Goal: Information Seeking & Learning: Learn about a topic

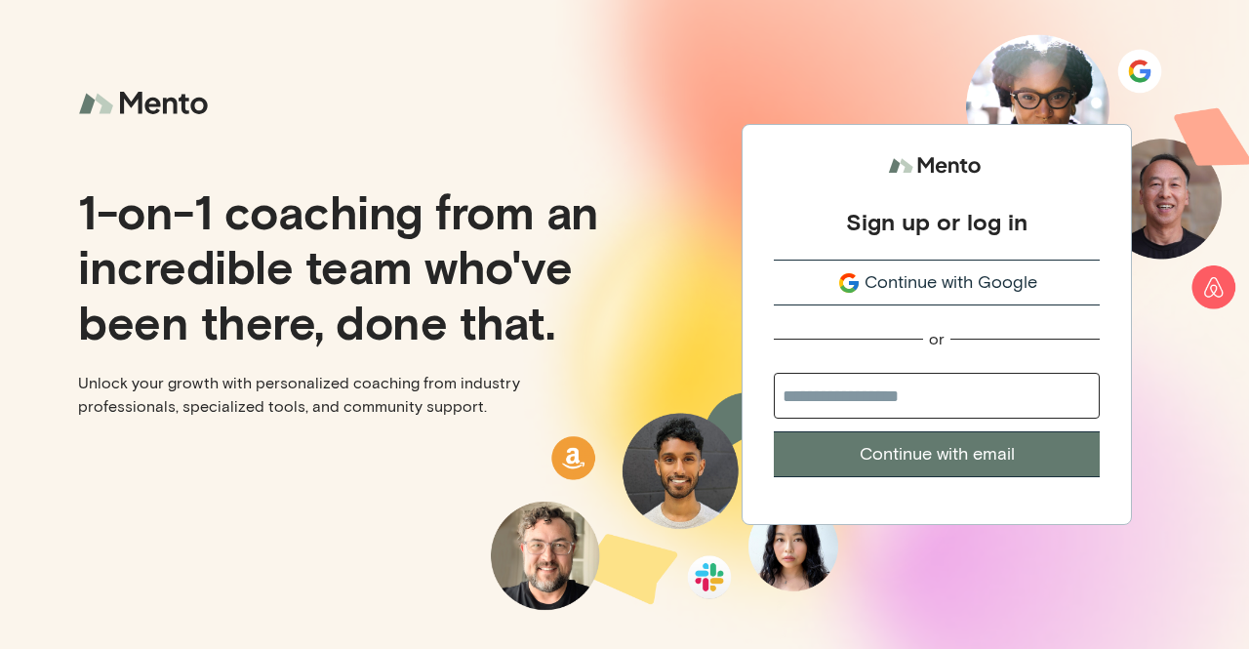
click at [862, 399] on input "email" at bounding box center [937, 396] width 326 height 46
type input "**********"
click at [916, 455] on button "Continue with email" at bounding box center [937, 454] width 326 height 46
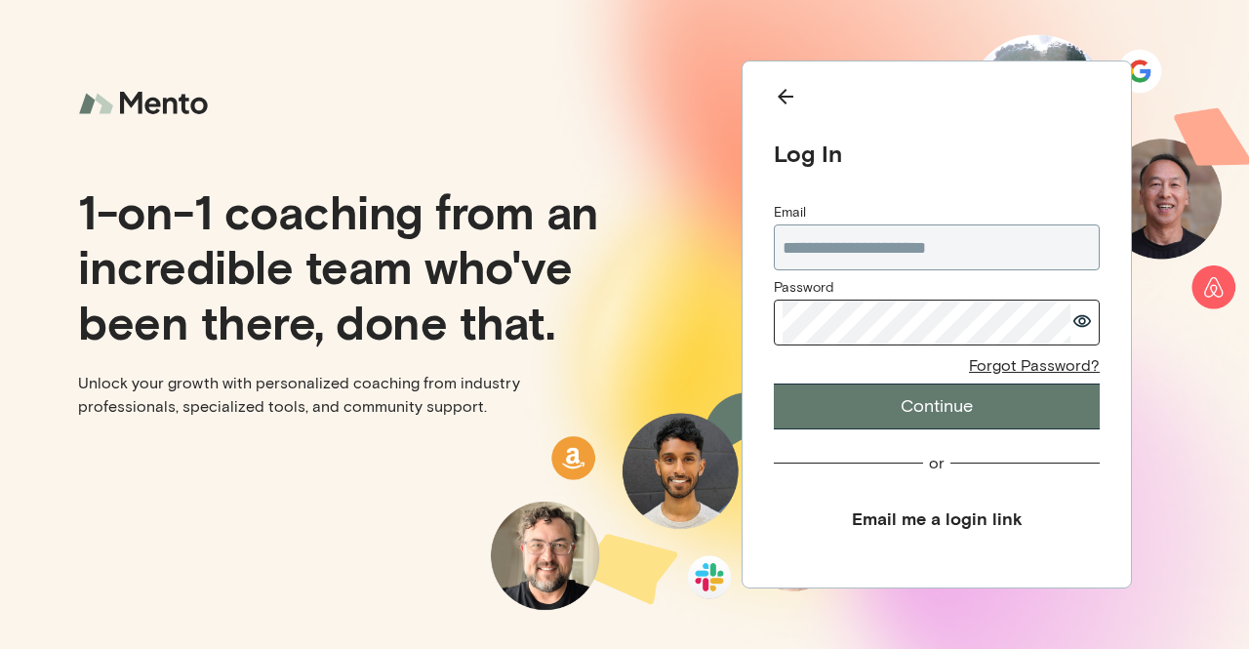
click at [907, 401] on button "Continue" at bounding box center [937, 406] width 326 height 46
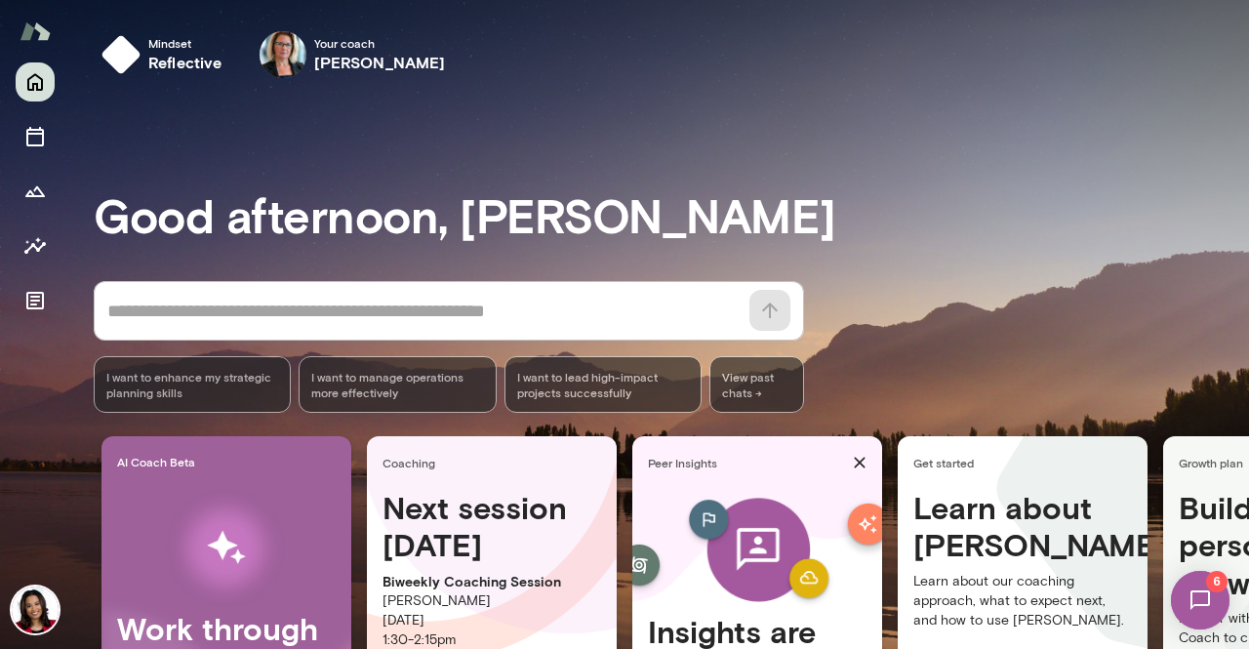
drag, startPoint x: 1237, startPoint y: 163, endPoint x: 1240, endPoint y: 289, distance: 125.9
click at [1240, 289] on div at bounding box center [624, 216] width 1249 height 432
drag, startPoint x: 1240, startPoint y: 289, endPoint x: 1241, endPoint y: 235, distance: 53.7
click at [1241, 235] on div at bounding box center [624, 216] width 1249 height 432
click at [37, 137] on icon "Sessions" at bounding box center [34, 136] width 23 height 23
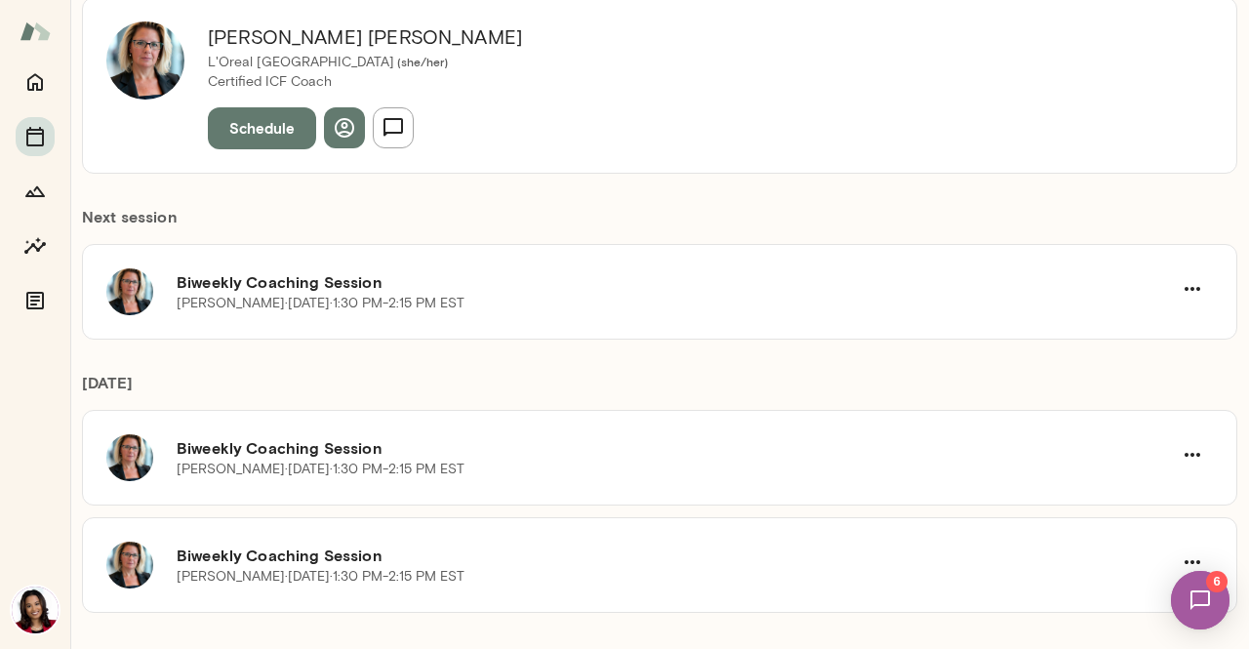
scroll to position [252, 0]
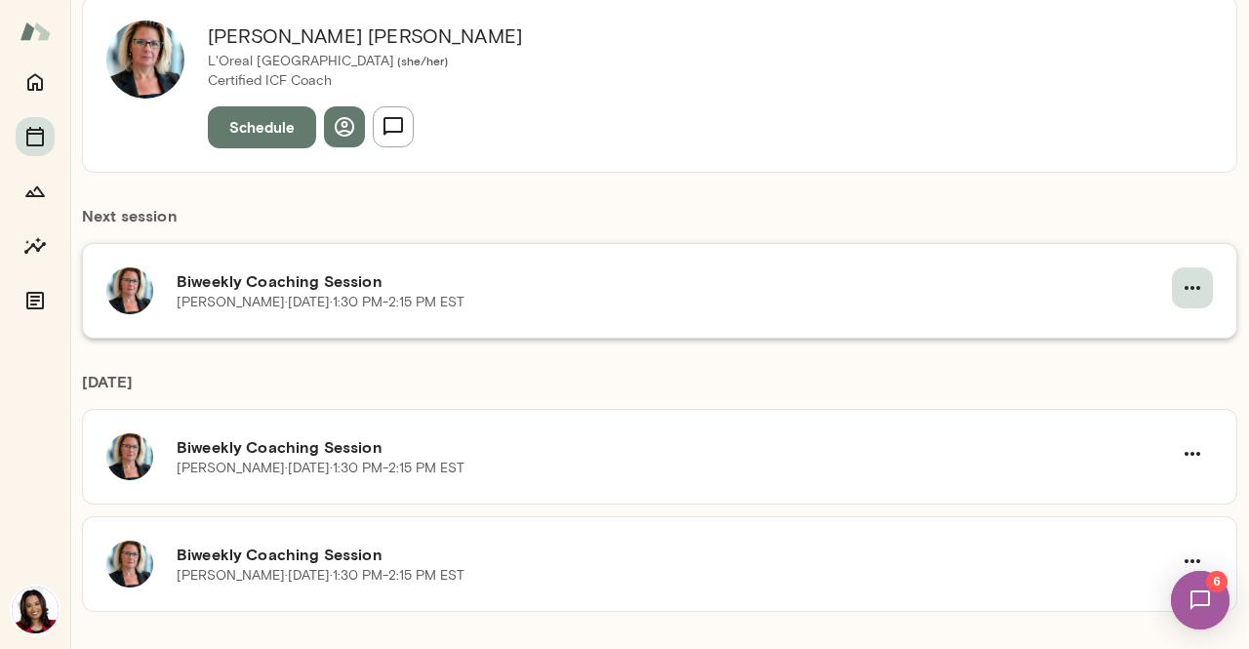
click at [1184, 294] on icon "button" at bounding box center [1192, 287] width 23 height 23
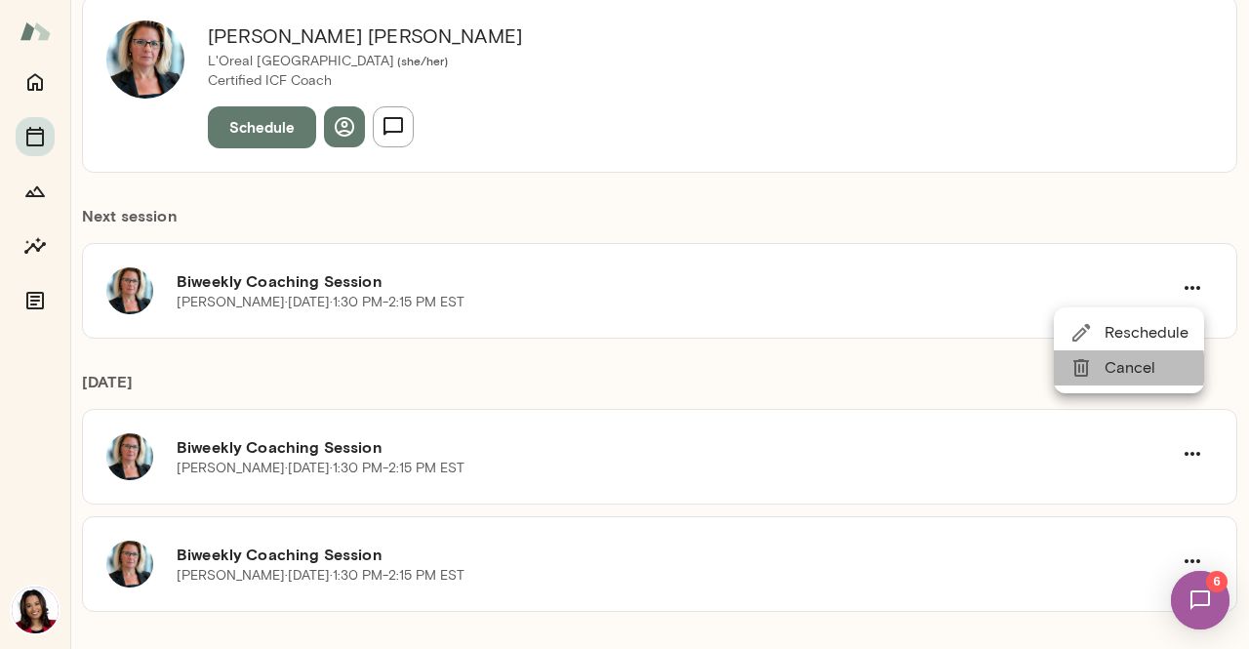
click at [1113, 368] on span "Cancel" at bounding box center [1146, 367] width 84 height 23
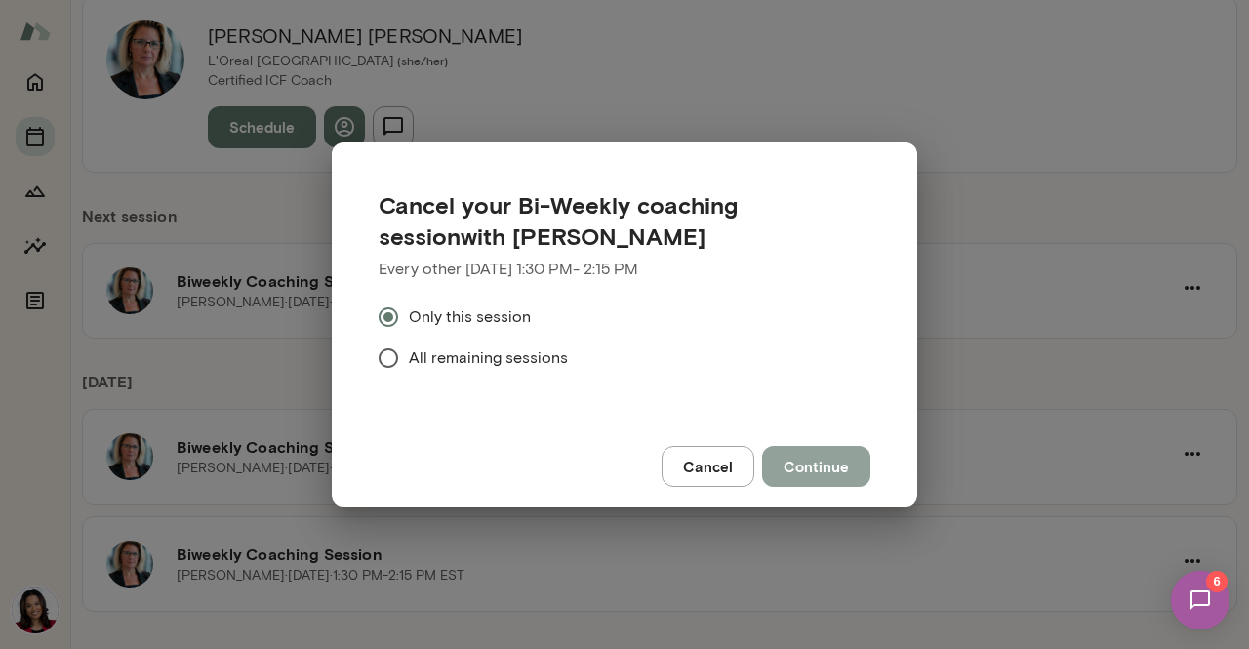
click at [803, 466] on button "Continue" at bounding box center [816, 466] width 108 height 41
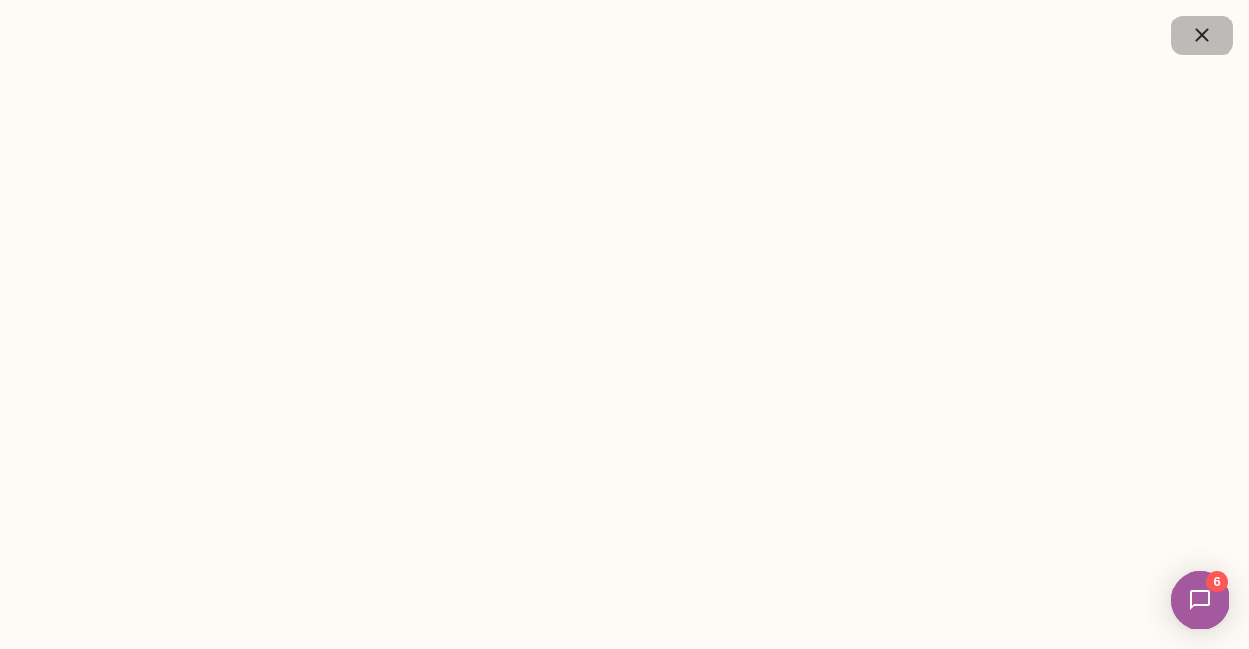
click at [1205, 30] on icon "button" at bounding box center [1201, 34] width 23 height 23
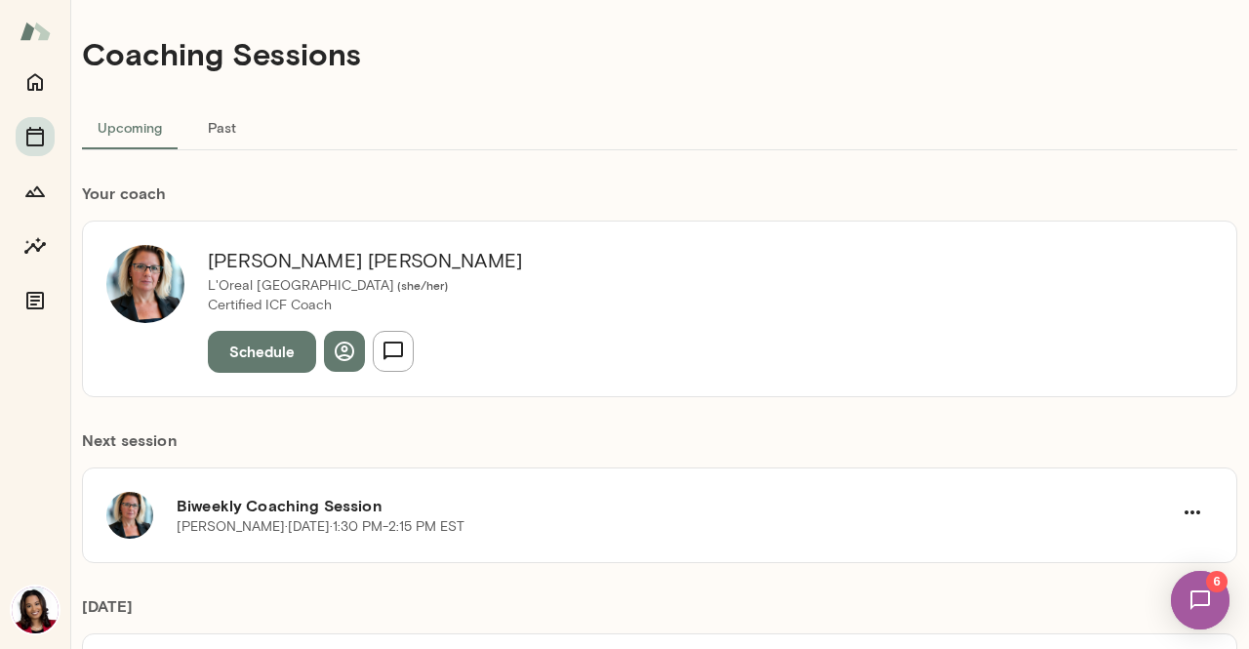
scroll to position [0, 0]
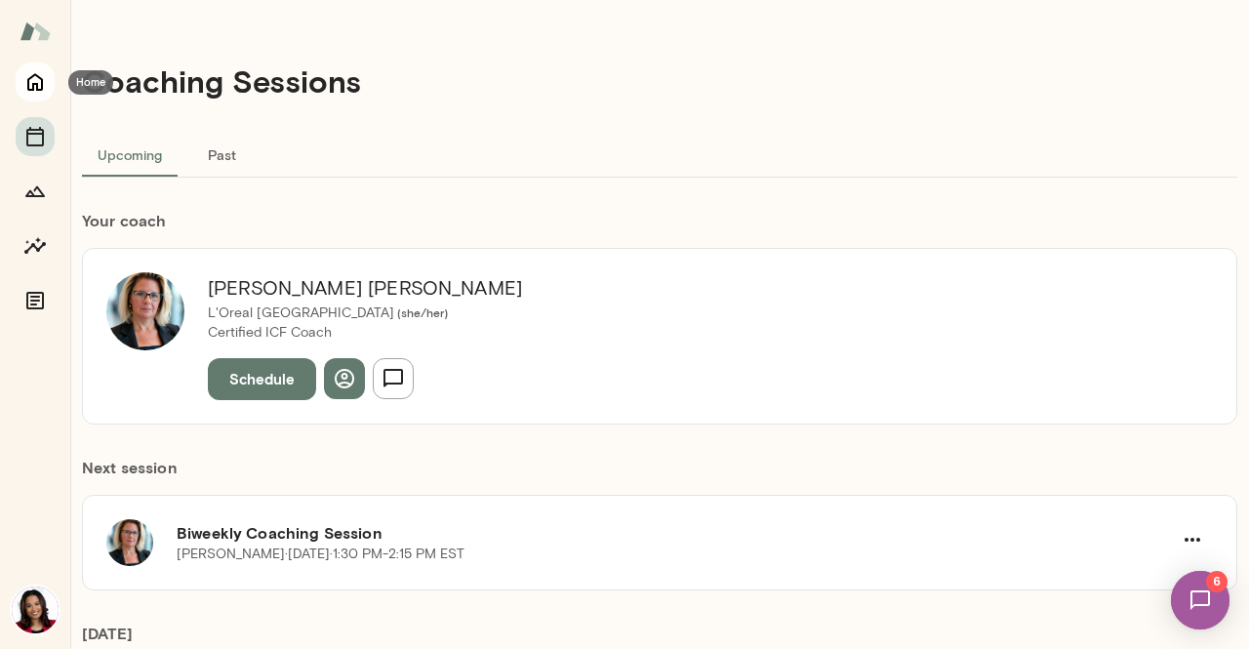
click at [32, 85] on icon "Home" at bounding box center [35, 83] width 16 height 18
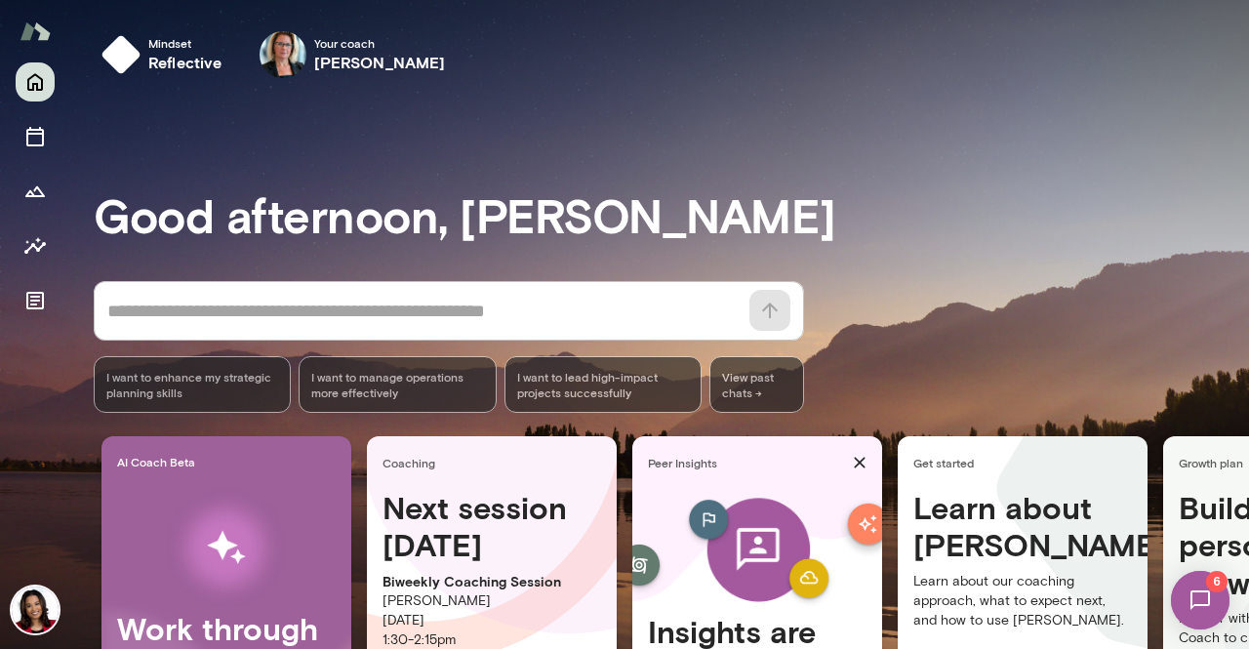
drag, startPoint x: 1244, startPoint y: 56, endPoint x: 1243, endPoint y: 244, distance: 188.3
click at [1243, 244] on div at bounding box center [624, 216] width 1249 height 432
drag, startPoint x: 1243, startPoint y: 244, endPoint x: 1238, endPoint y: 416, distance: 171.8
click at [1238, 416] on div at bounding box center [624, 216] width 1249 height 432
drag, startPoint x: 1238, startPoint y: 407, endPoint x: 1248, endPoint y: 560, distance: 153.5
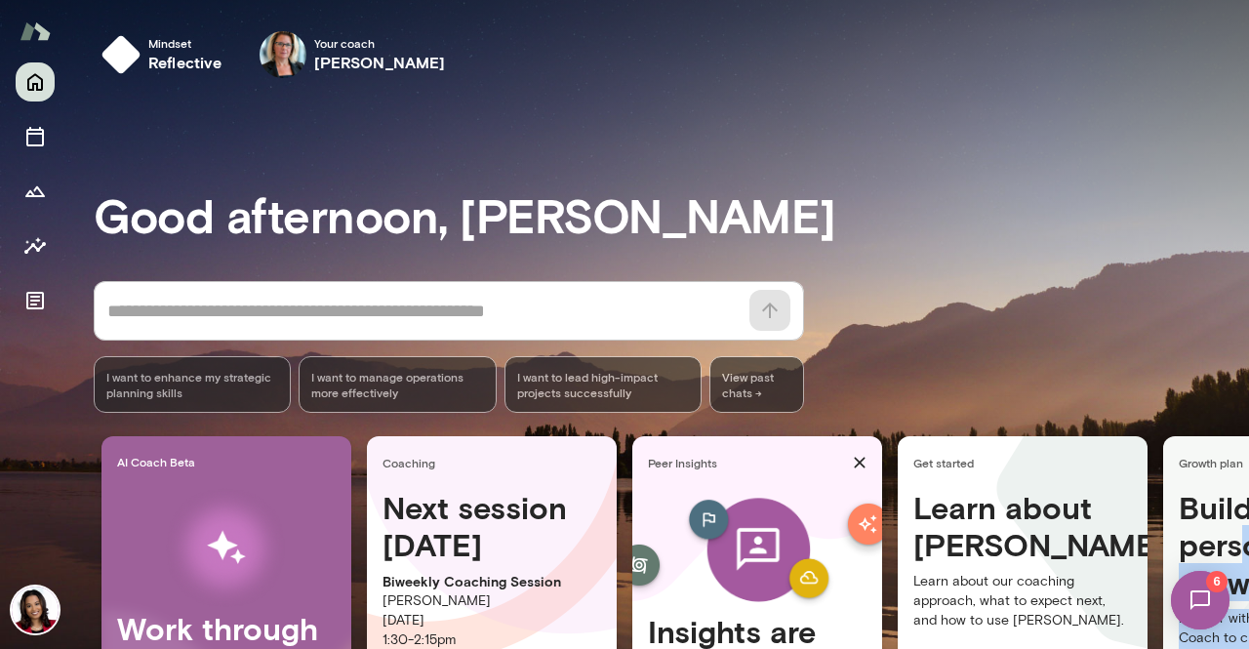
click at [1248, 560] on div "Mindset reflective Your coach [PERSON_NAME] Your coach [PERSON_NAME] afternoon,…" at bounding box center [624, 324] width 1249 height 649
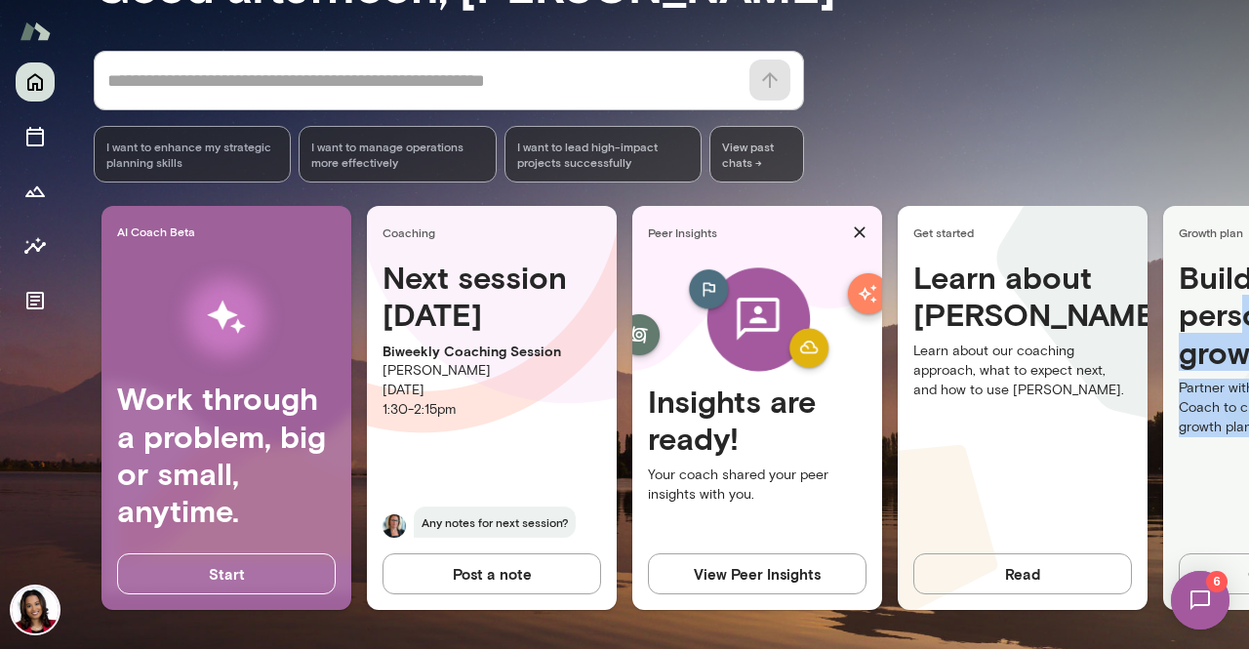
click at [41, 616] on img at bounding box center [35, 609] width 47 height 47
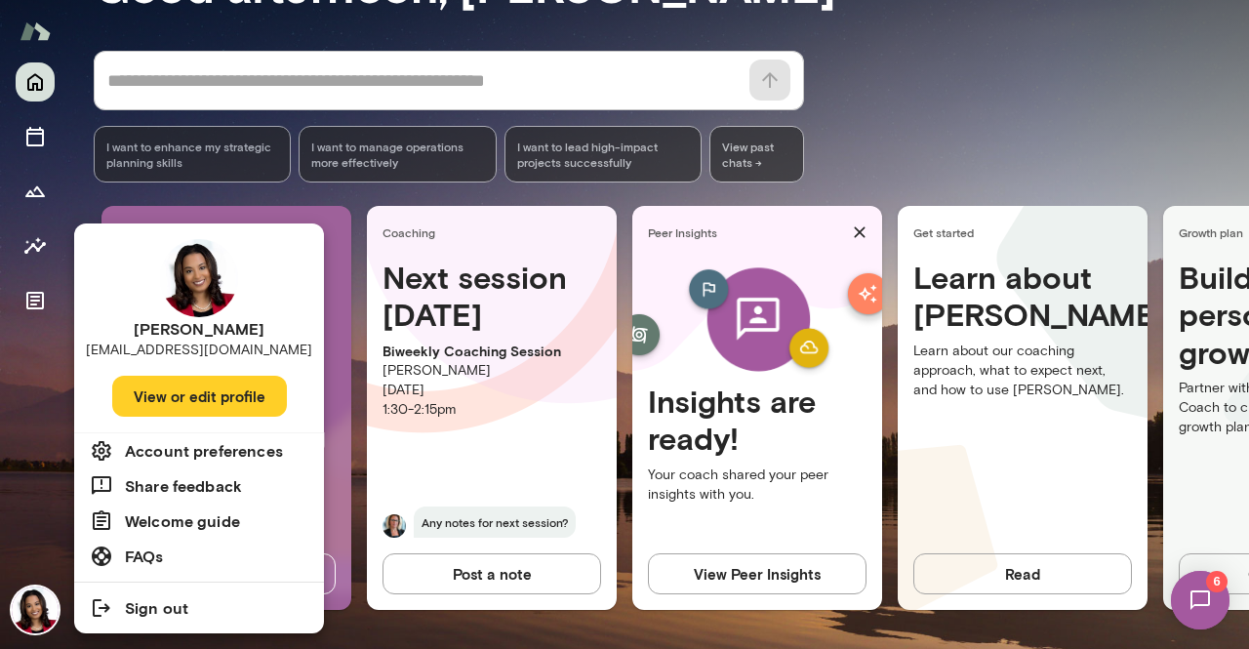
click at [953, 115] on div at bounding box center [624, 324] width 1249 height 649
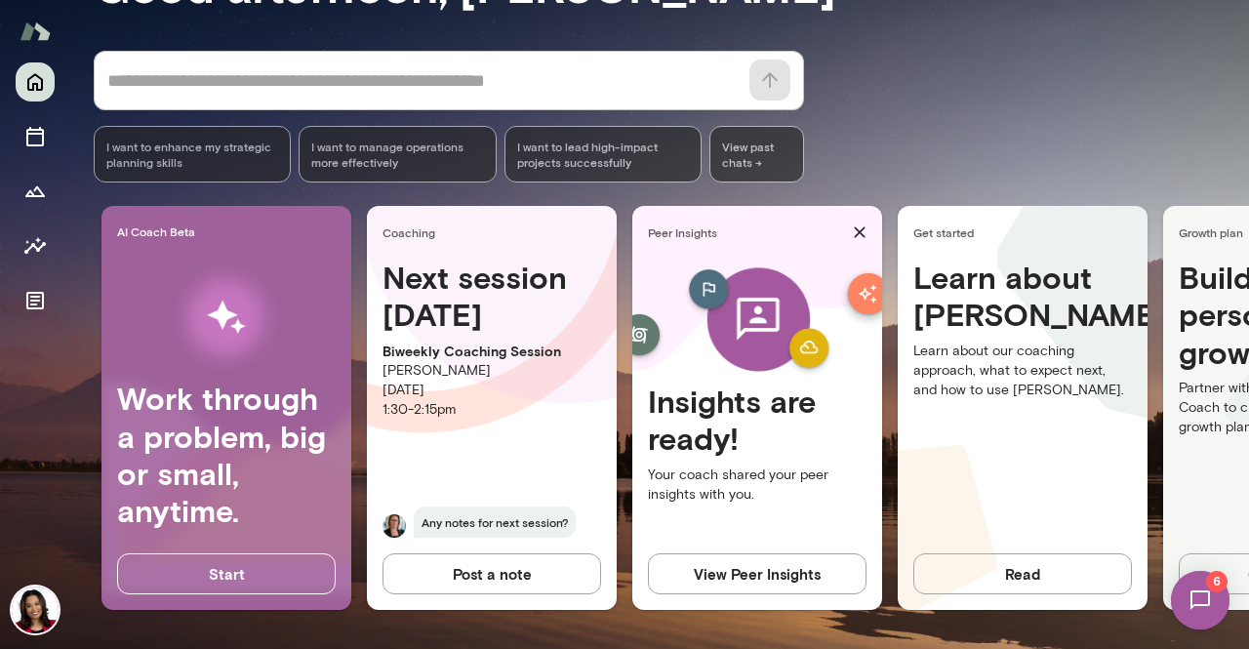
click at [29, 610] on img at bounding box center [35, 609] width 47 height 47
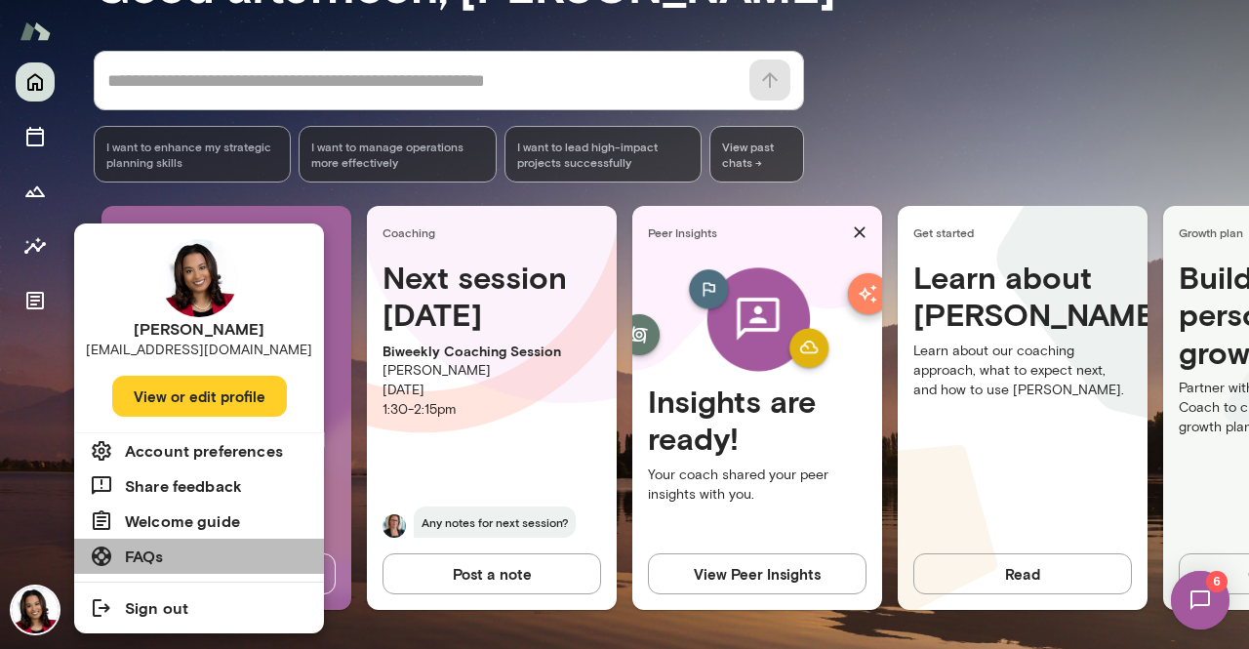
click at [136, 559] on h6 "FAQs" at bounding box center [144, 555] width 39 height 23
